Goal: Navigation & Orientation: Find specific page/section

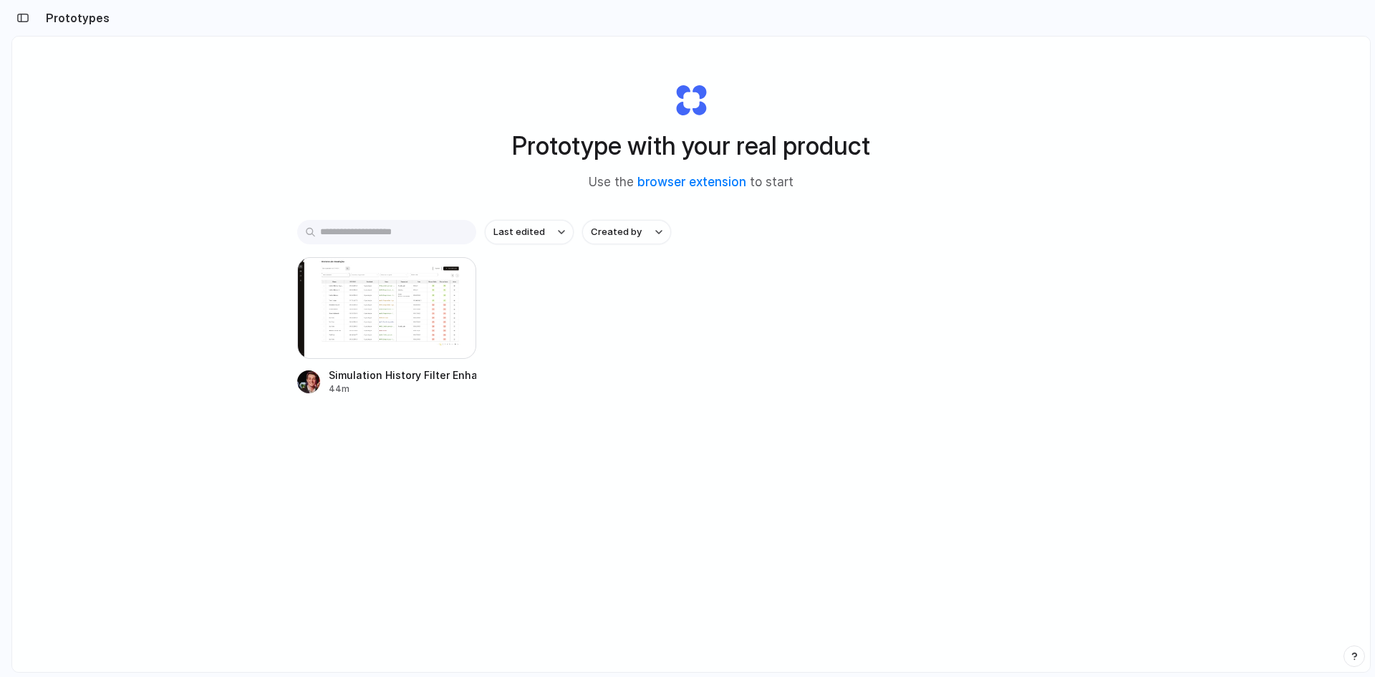
drag, startPoint x: 87, startPoint y: 20, endPoint x: 92, endPoint y: 9, distance: 12.5
click at [92, 9] on div "Prototypes" at bounding box center [60, 18] width 98 height 29
click at [18, 21] on div "button" at bounding box center [22, 18] width 13 height 10
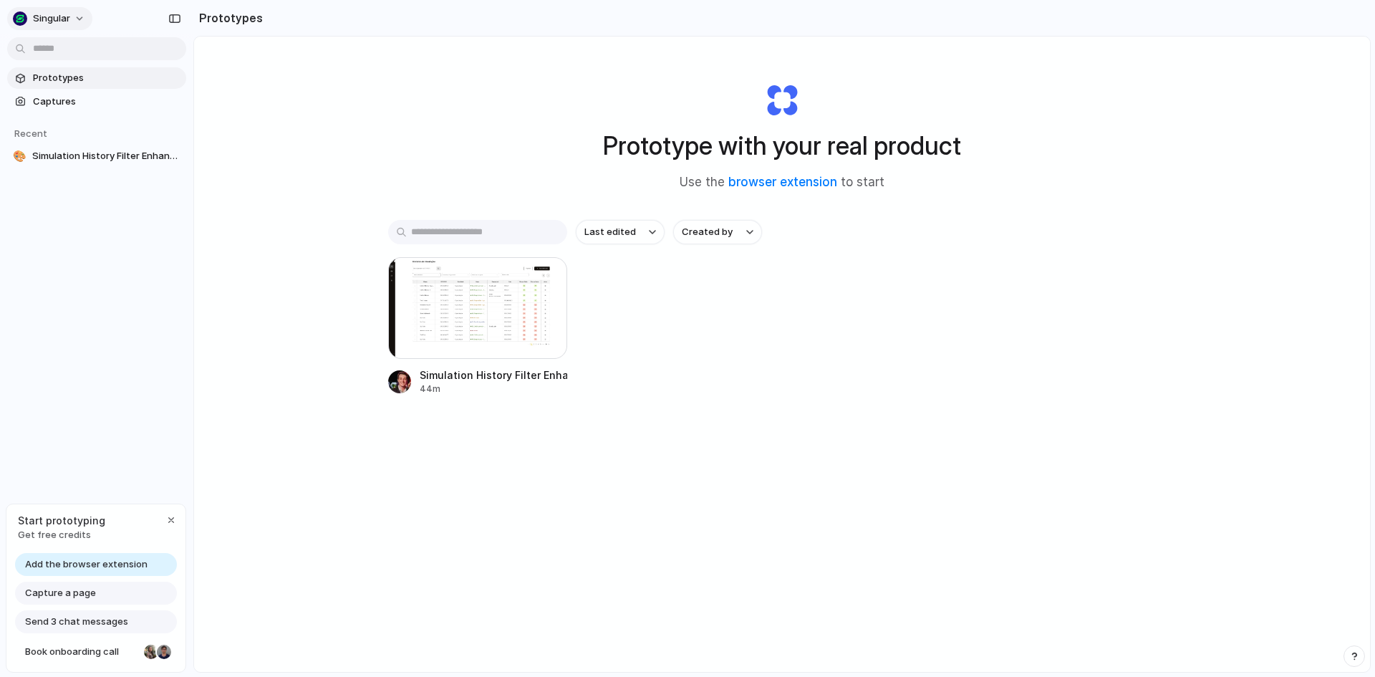
click at [53, 23] on span "Singular" at bounding box center [51, 18] width 37 height 14
click at [171, 521] on div "Settings Invite members Change theme Sign out" at bounding box center [687, 338] width 1375 height 677
click at [49, 16] on span "Singular" at bounding box center [51, 18] width 37 height 14
click at [48, 241] on div "Settings Invite members Change theme Sign out" at bounding box center [687, 338] width 1375 height 677
click at [165, 14] on button "button" at bounding box center [174, 18] width 23 height 23
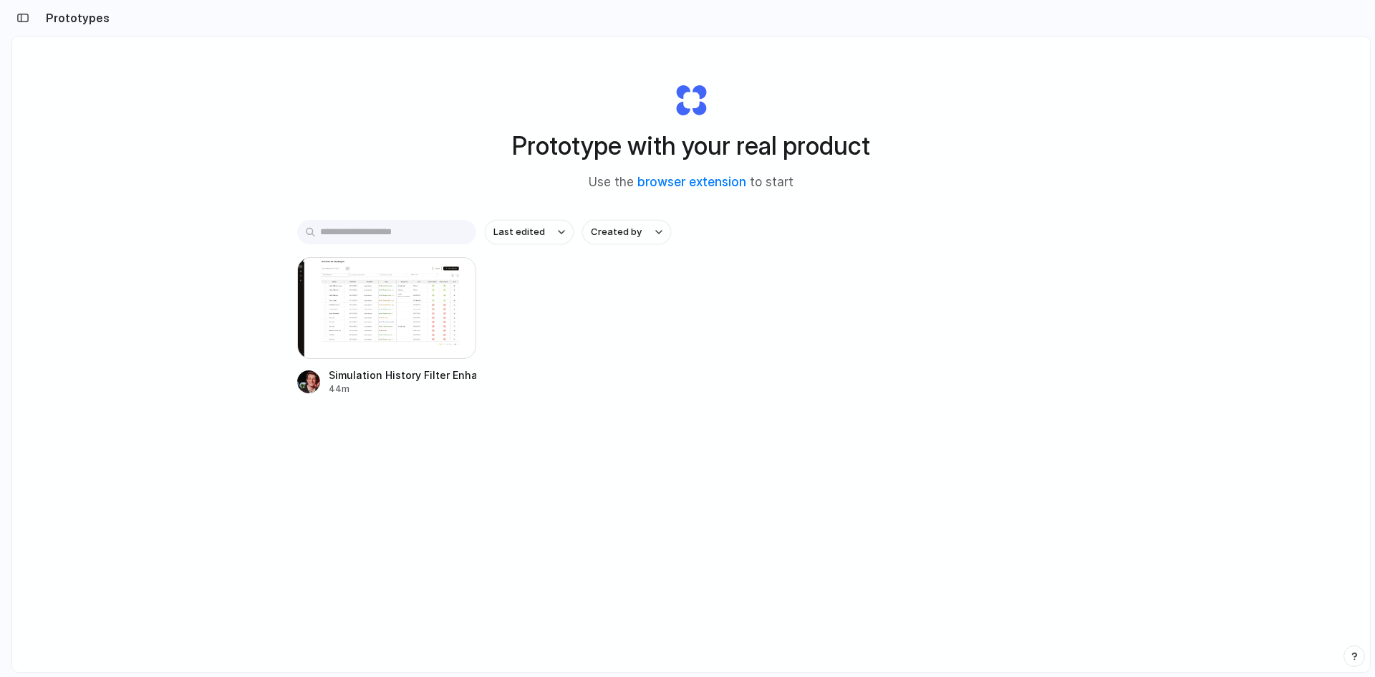
drag, startPoint x: 477, startPoint y: 137, endPoint x: 869, endPoint y: 150, distance: 391.9
click at [869, 150] on div "Prototype with your real product Use the browser extension to start" at bounding box center [691, 131] width 573 height 155
drag, startPoint x: 796, startPoint y: 146, endPoint x: 362, endPoint y: 147, distance: 433.2
click at [362, 147] on div "Prototype with your real product Use the browser extension to start Last edited…" at bounding box center [691, 392] width 1358 height 711
